Goal: Transaction & Acquisition: Purchase product/service

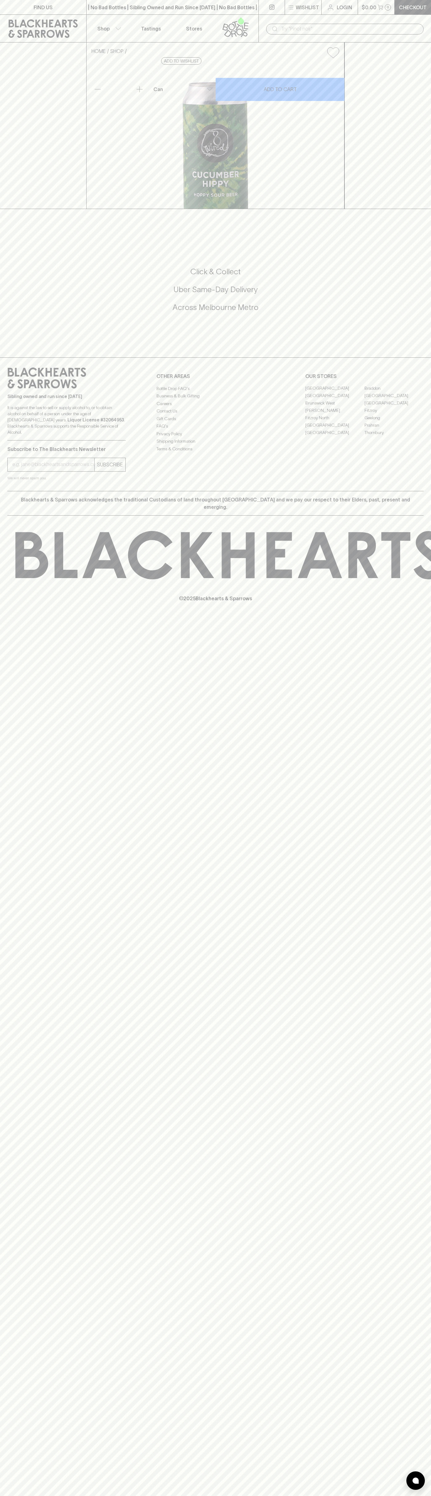
click at [387, 7] on p "0" at bounding box center [387, 7] width 2 height 3
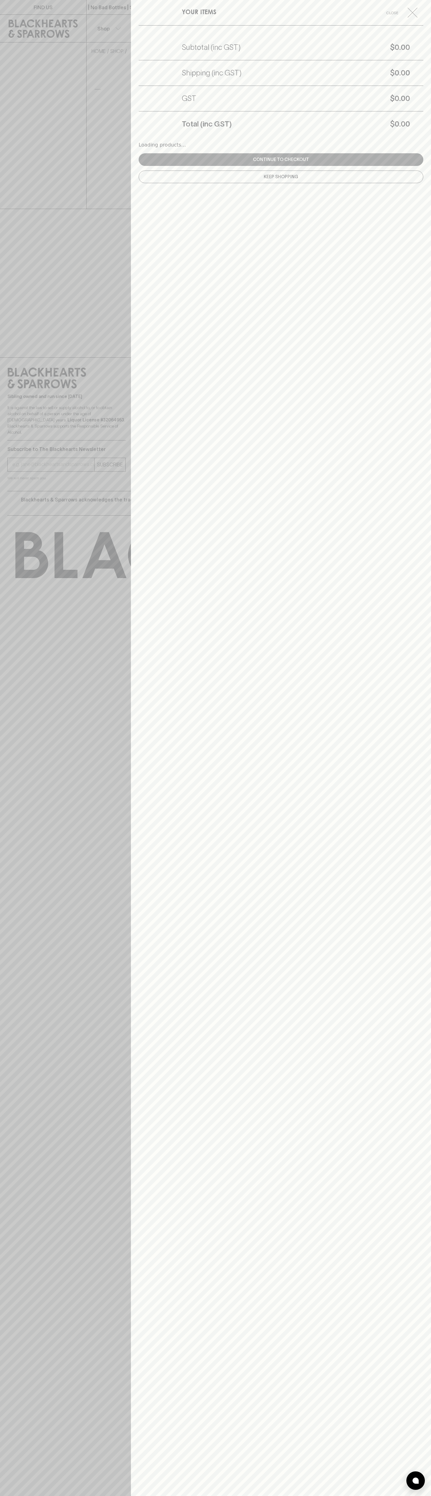
click at [236, 1496] on html "FIND US | No Bad Bottles | Sibling Owned and Run Since 2006 | No Bad Bottles | …" at bounding box center [215, 748] width 431 height 1496
click at [18, 1464] on div at bounding box center [215, 748] width 431 height 1496
